Goal: Transaction & Acquisition: Purchase product/service

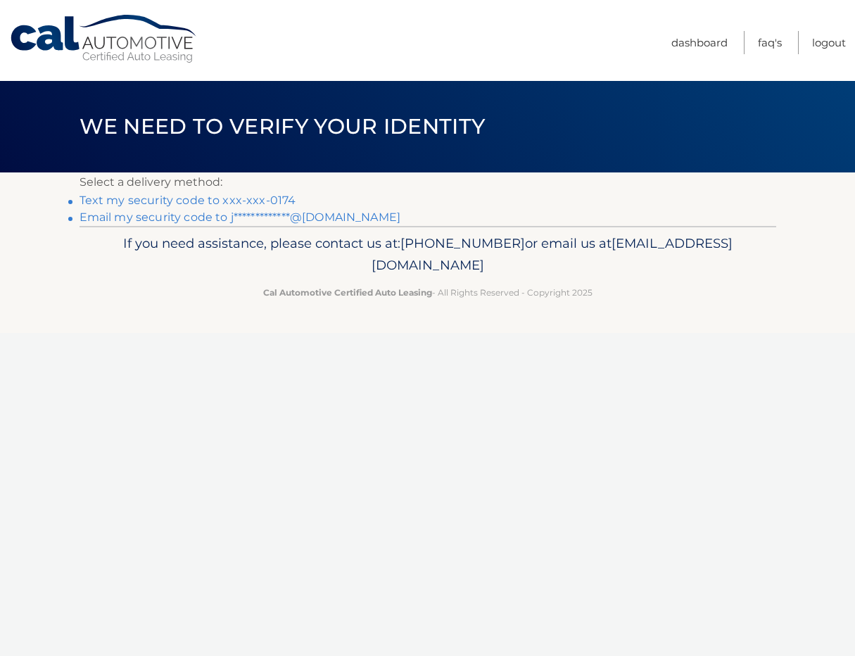
click at [262, 201] on link "Text my security code to xxx-xxx-0174" at bounding box center [188, 199] width 217 height 13
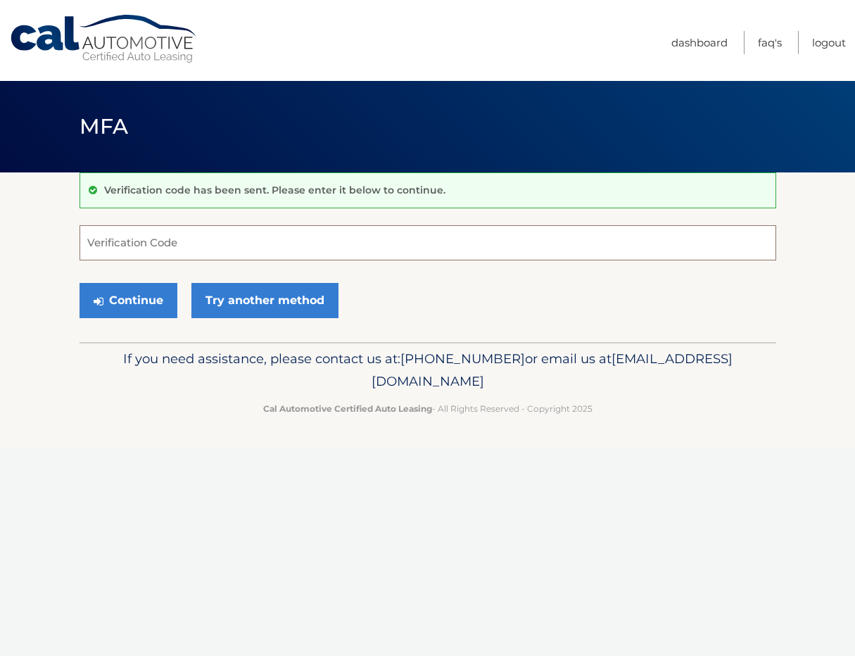
click at [228, 236] on input "Verification Code" at bounding box center [428, 242] width 697 height 35
type input "727974"
click at [124, 288] on button "Continue" at bounding box center [129, 300] width 98 height 35
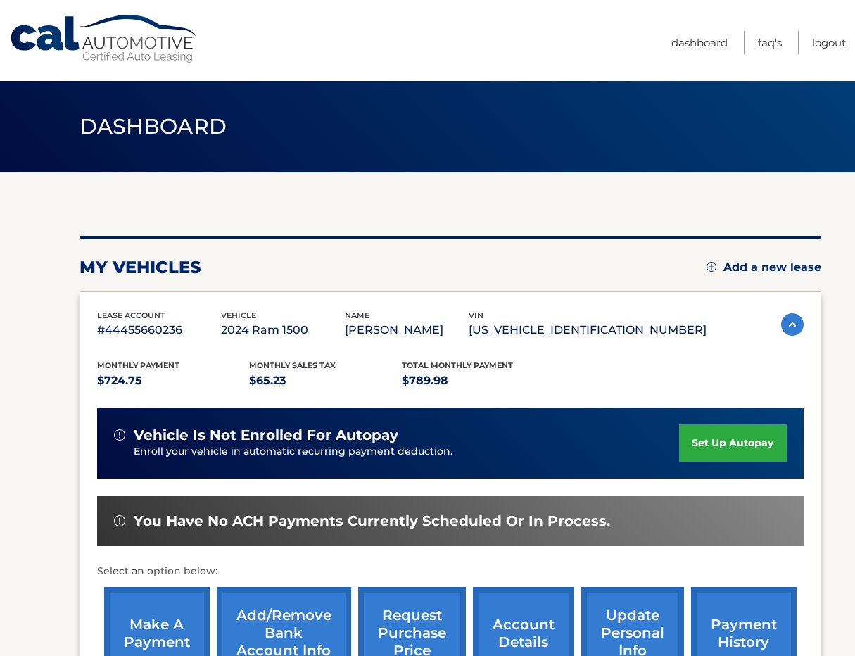
click at [72, 481] on section "my vehicles Add a new lease lease account #44455660236 vehicle 2024 Ram 1500 na…" at bounding box center [427, 458] width 855 height 573
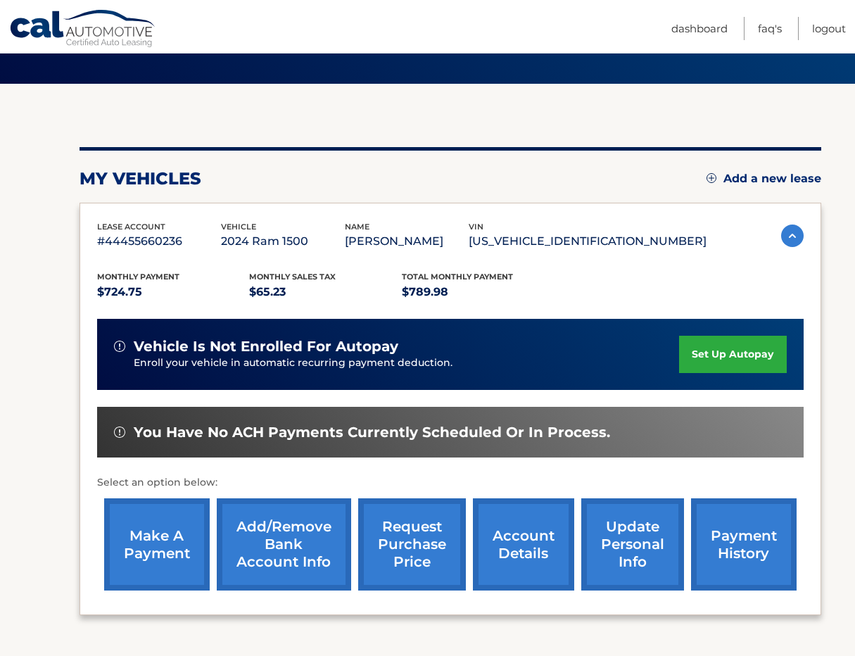
scroll to position [141, 0]
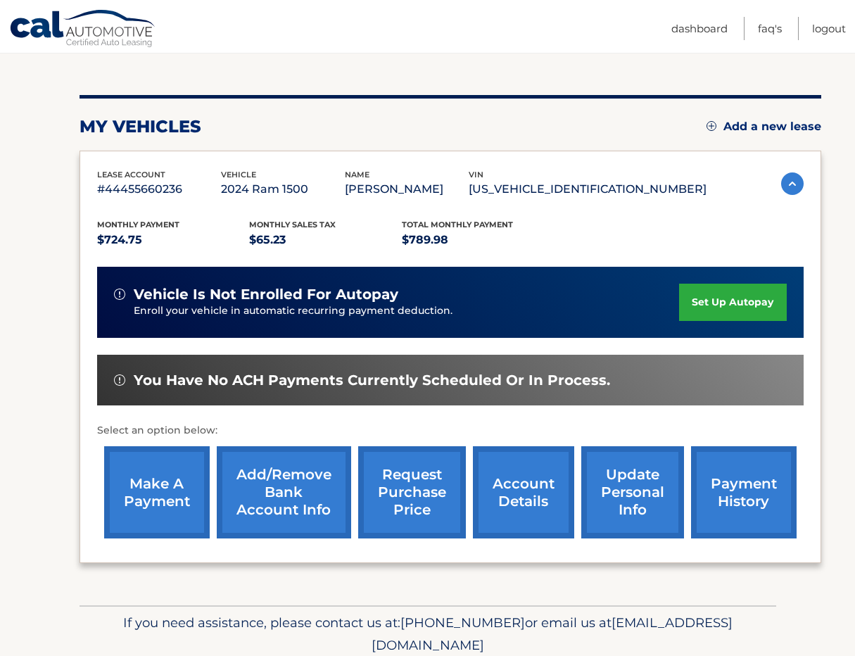
click at [148, 486] on link "make a payment" at bounding box center [157, 492] width 106 height 92
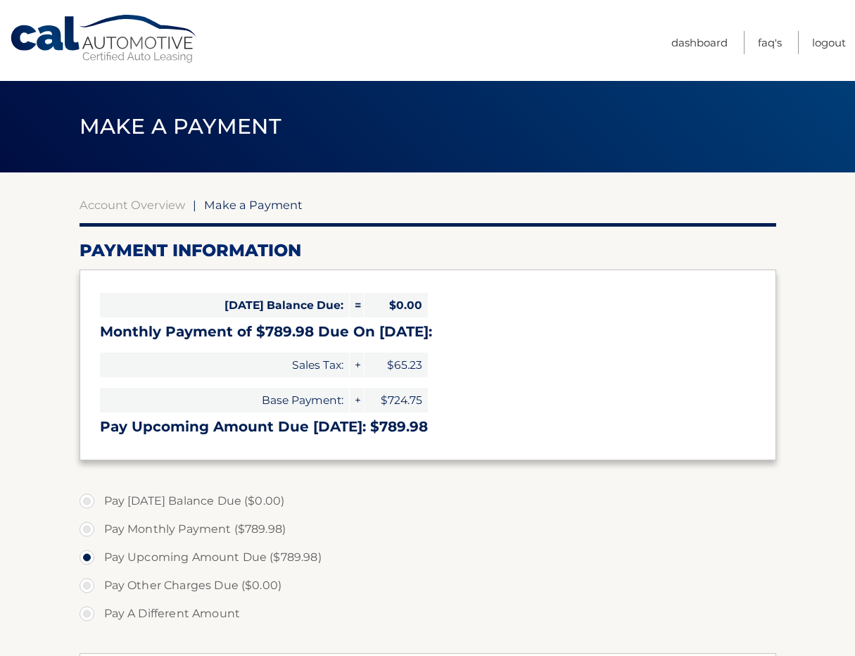
select select "MzVmNzFiNGItYjQ0OC00YmZiLWEwMmYtMzcyNGIzYzA0YmFl"
click at [37, 572] on section "Account Overview | Make a Payment Payment Information Today's Balance Due: = $0…" at bounding box center [427, 535] width 855 height 726
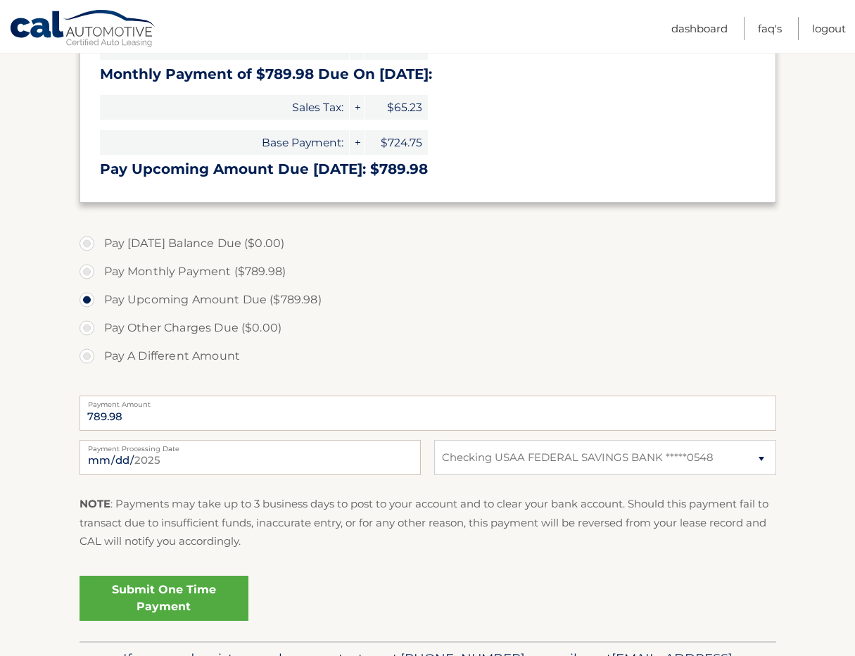
scroll to position [310, 0]
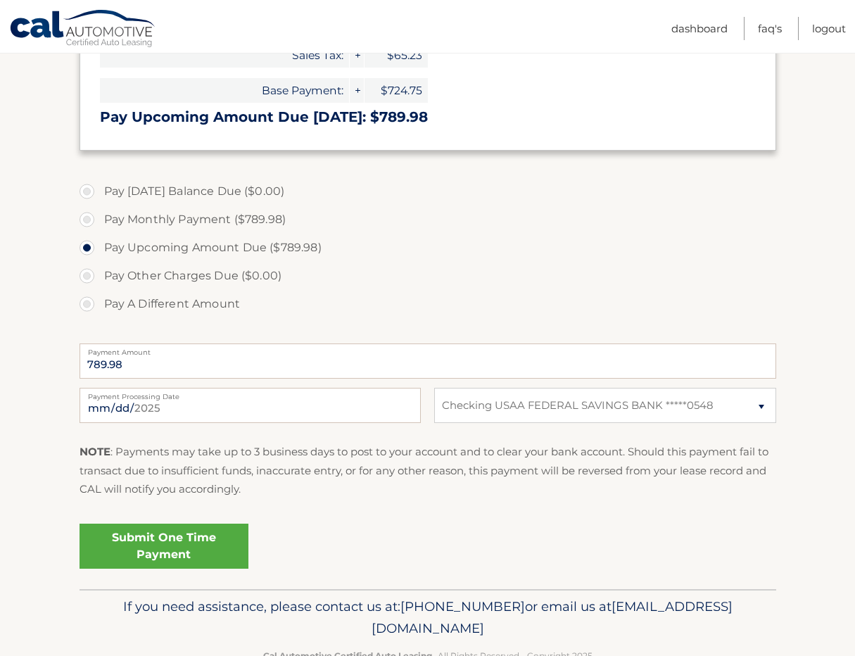
click at [134, 547] on link "Submit One Time Payment" at bounding box center [164, 545] width 169 height 45
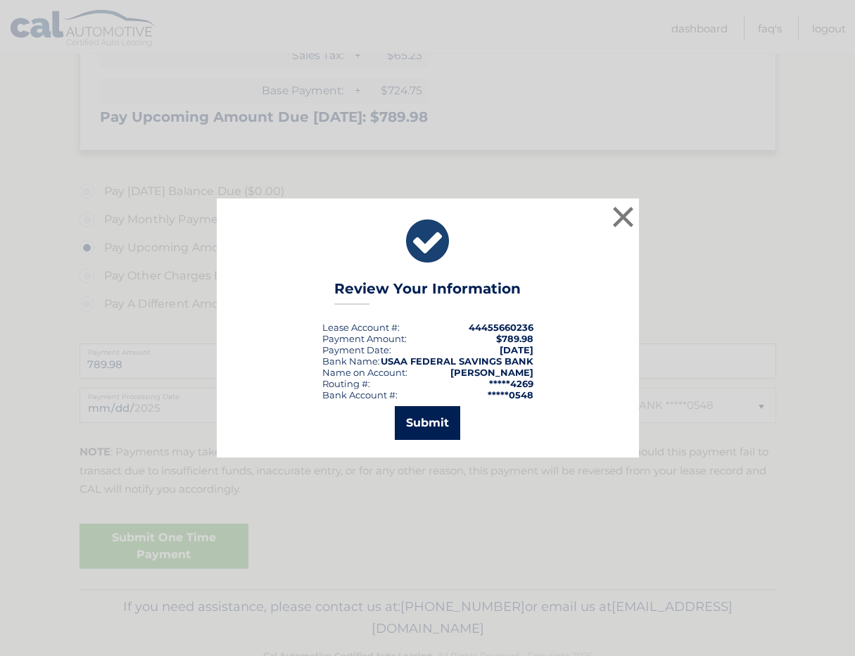
click at [417, 417] on button "Submit" at bounding box center [427, 423] width 65 height 34
